Goal: Unclear

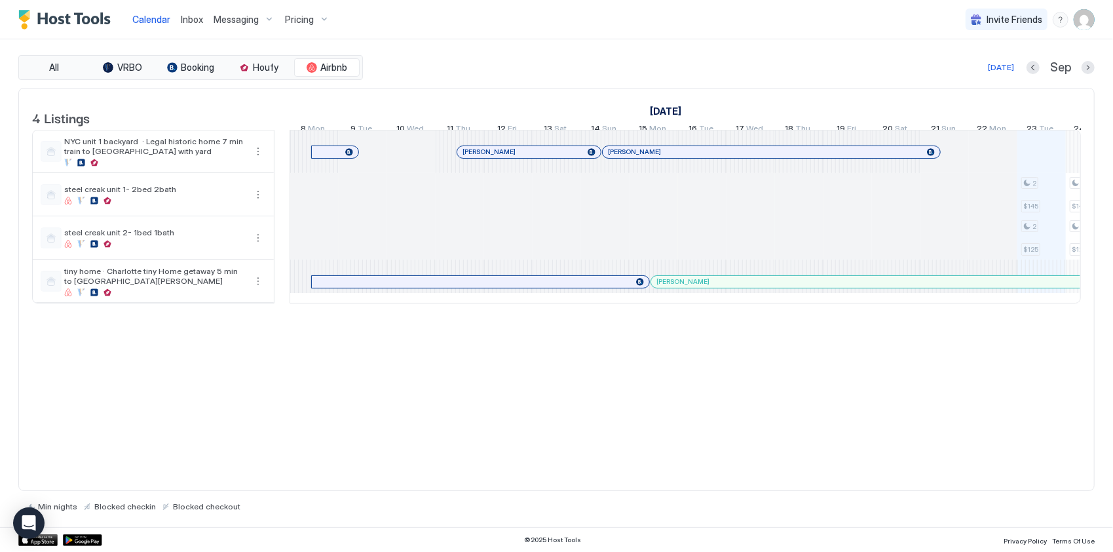
scroll to position [0, 728]
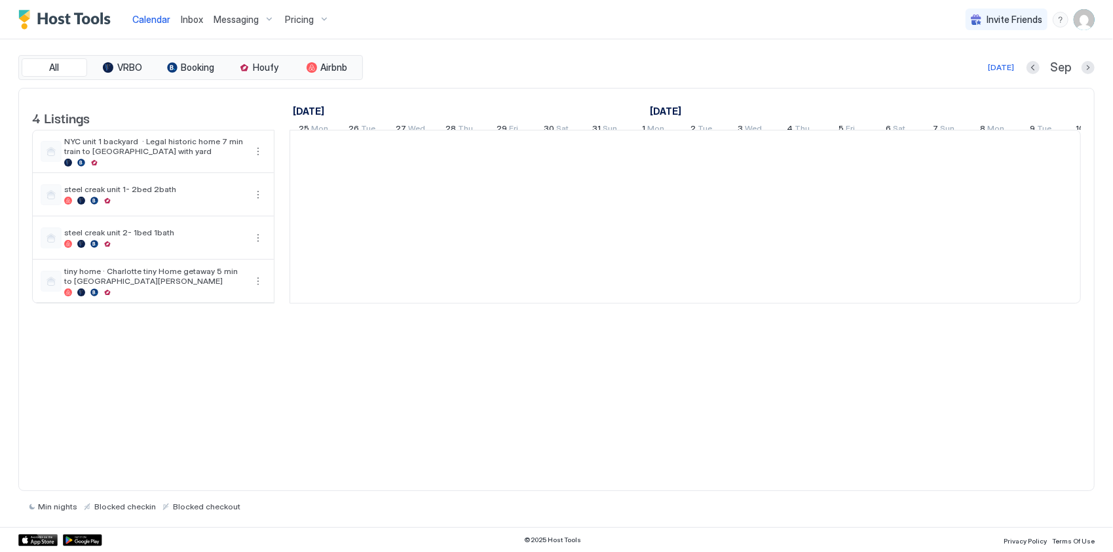
scroll to position [0, 728]
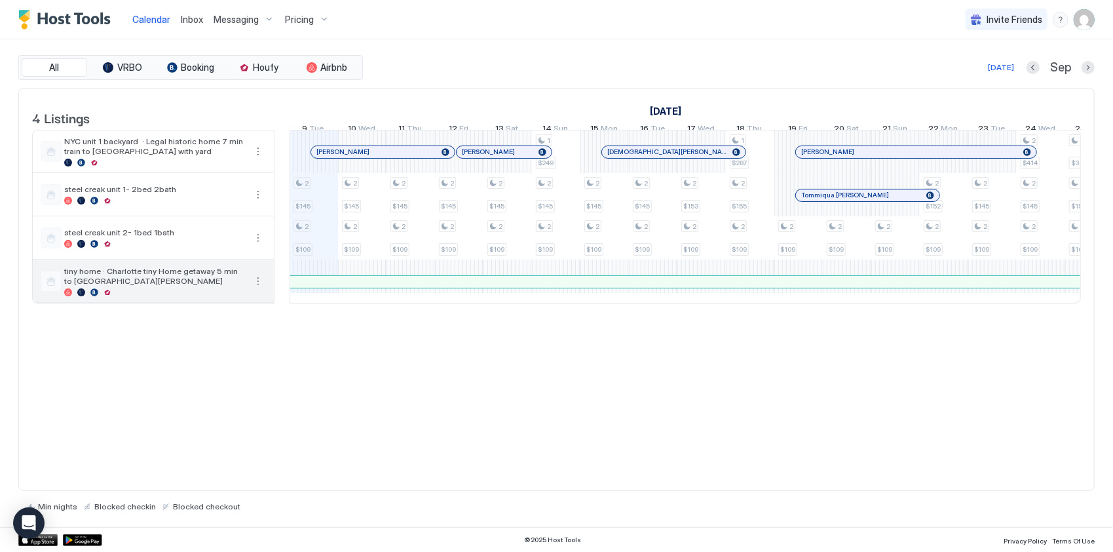
click at [142, 284] on span "tiny home · Charlotte tiny Home getaway 5 min to [GEOGRAPHIC_DATA][PERSON_NAME]" at bounding box center [154, 276] width 181 height 20
click at [257, 288] on button "More options" at bounding box center [258, 281] width 16 height 16
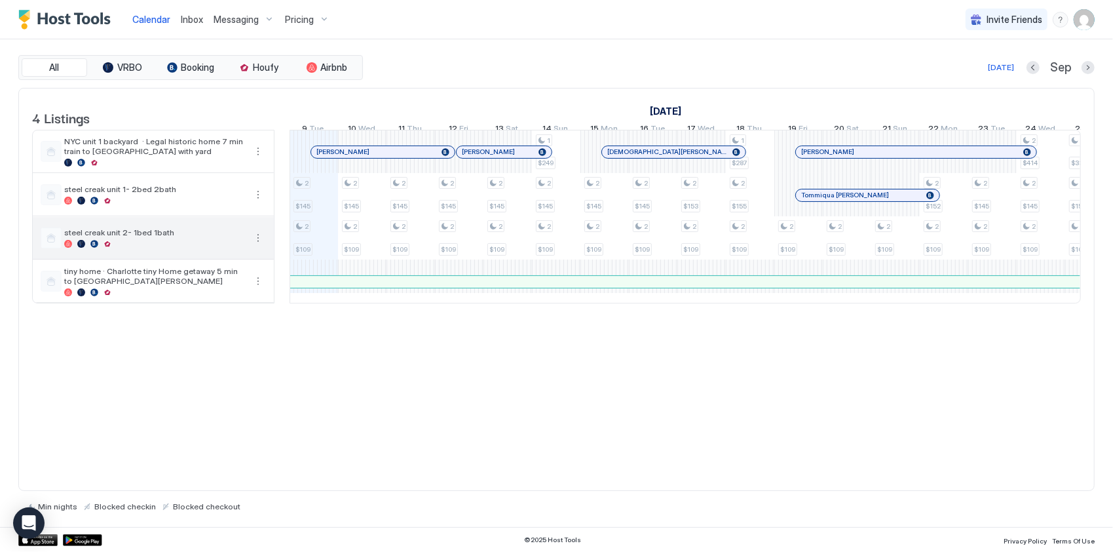
click at [176, 237] on span "steel creak unit 2- 1bed 1bath" at bounding box center [154, 232] width 181 height 10
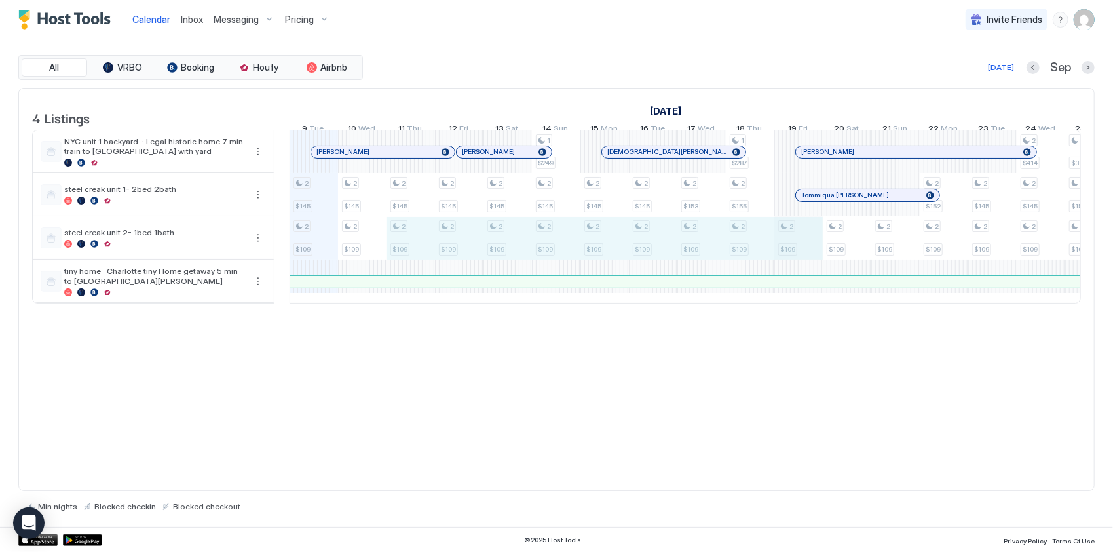
drag, startPoint x: 414, startPoint y: 252, endPoint x: 775, endPoint y: 258, distance: 360.4
click at [775, 258] on div "2 $145 2 $109 2 $145 2 $109 2 $145 2 $109 2 $145 2 $109 2 $145 2 $109 1 $249 2 …" at bounding box center [919, 216] width 2715 height 172
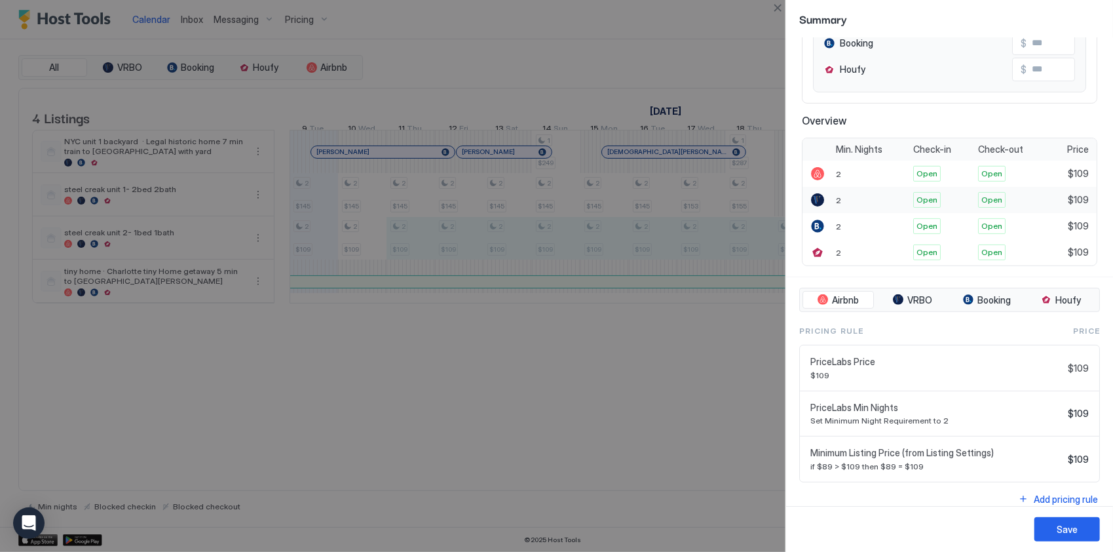
scroll to position [214, 0]
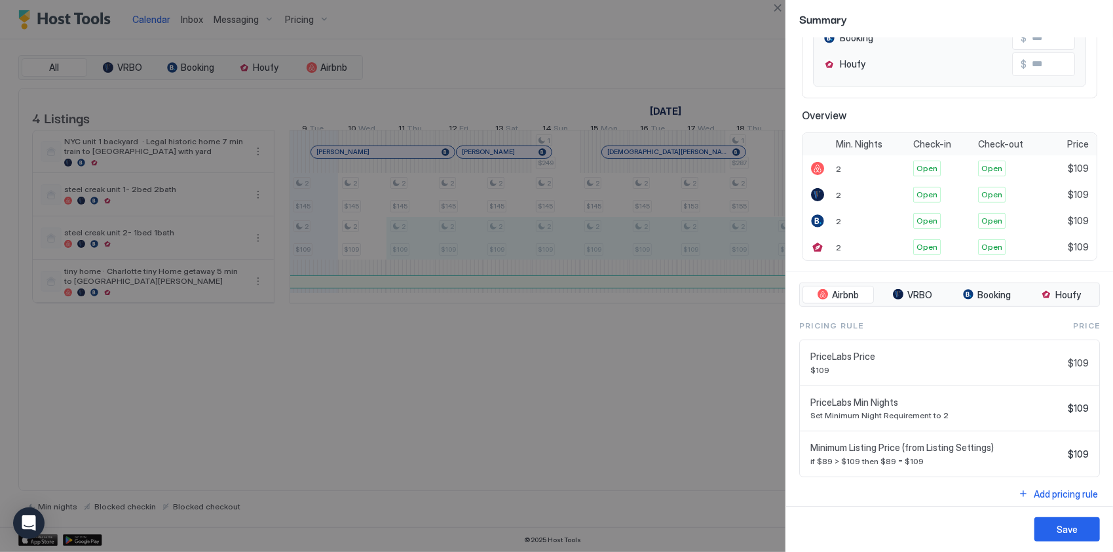
click at [626, 398] on div at bounding box center [556, 276] width 1113 height 552
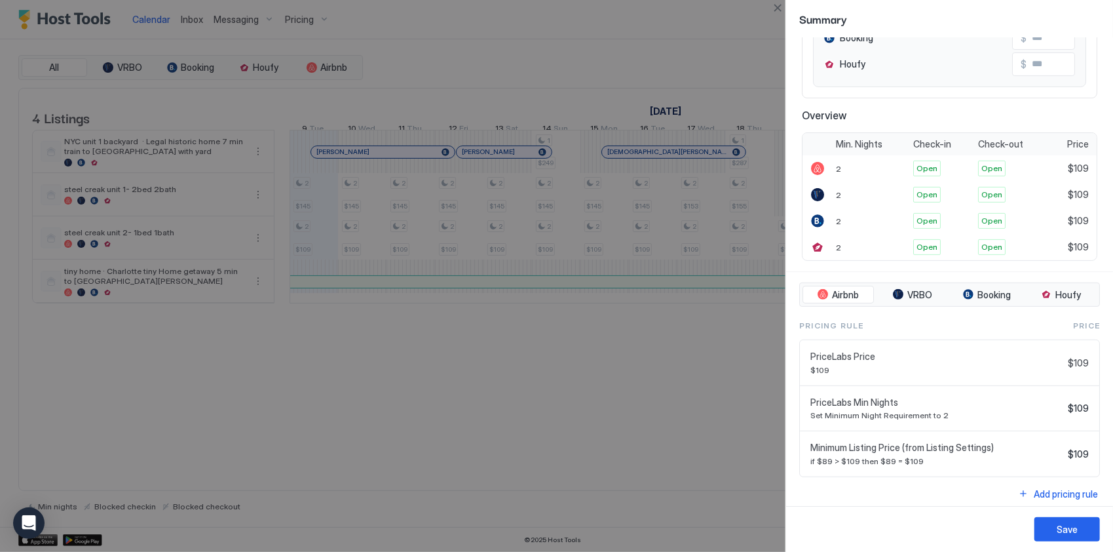
drag, startPoint x: 782, startPoint y: 9, endPoint x: 778, endPoint y: 18, distance: 10.6
click at [778, 18] on div at bounding box center [556, 276] width 1113 height 552
click at [776, 11] on button "Close" at bounding box center [778, 8] width 16 height 16
